Goal: Find specific page/section: Find specific page/section

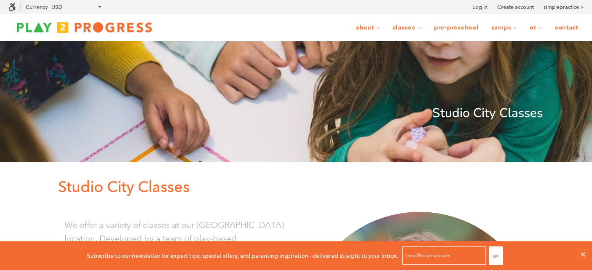
scroll to position [7, 7]
click at [581, 253] on icon at bounding box center [583, 254] width 5 height 5
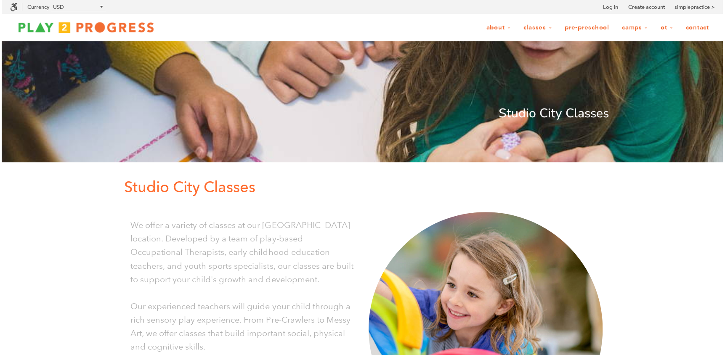
scroll to position [0, 7]
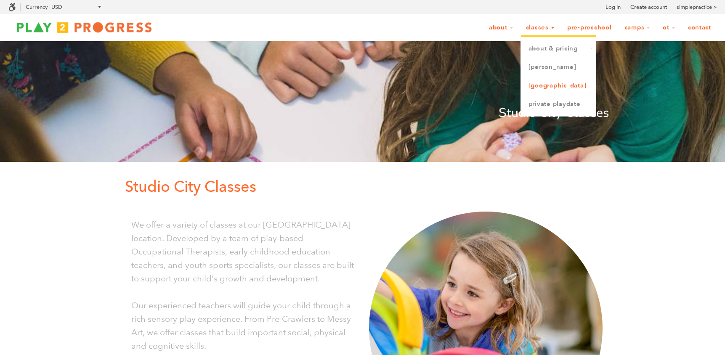
click at [550, 85] on link "[GEOGRAPHIC_DATA]" at bounding box center [558, 86] width 75 height 19
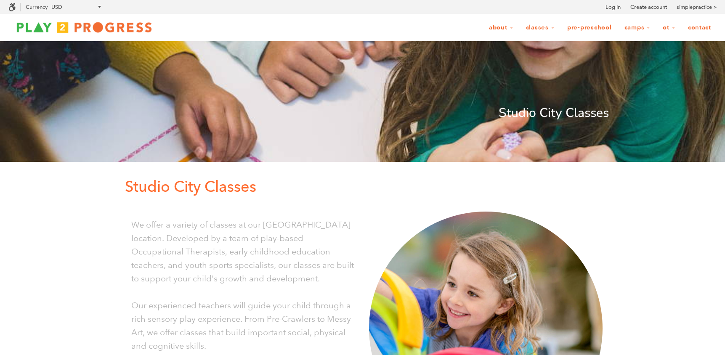
click at [577, 29] on link "Pre-Preschool" at bounding box center [590, 28] width 56 height 16
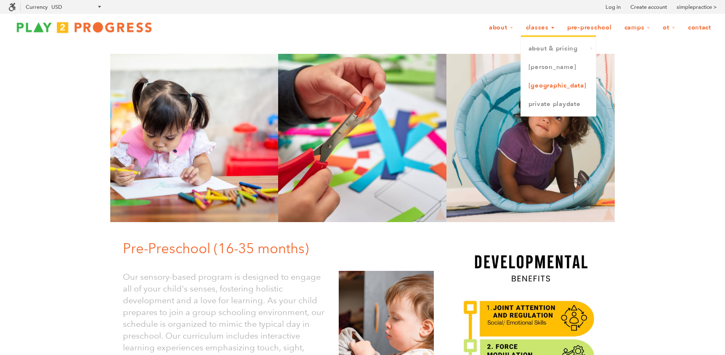
click at [544, 81] on link "[GEOGRAPHIC_DATA]" at bounding box center [558, 86] width 75 height 19
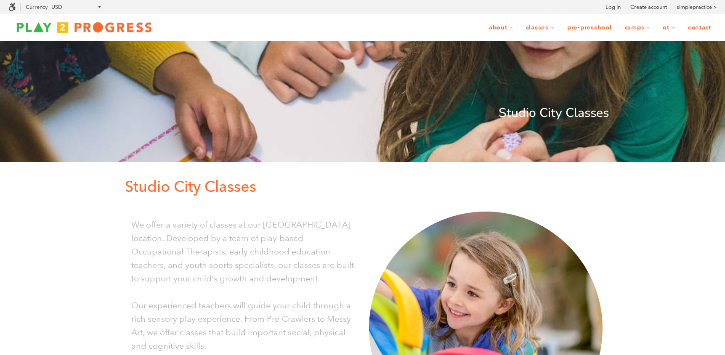
scroll to position [0, 7]
